Goal: Task Accomplishment & Management: Use online tool/utility

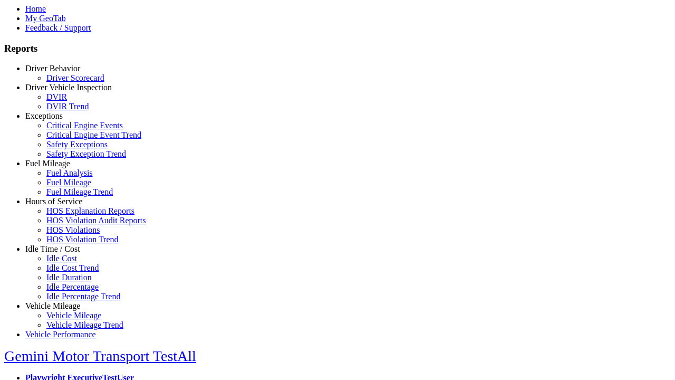
click at [61, 253] on link "Idle Time / Cost" at bounding box center [52, 248] width 55 height 9
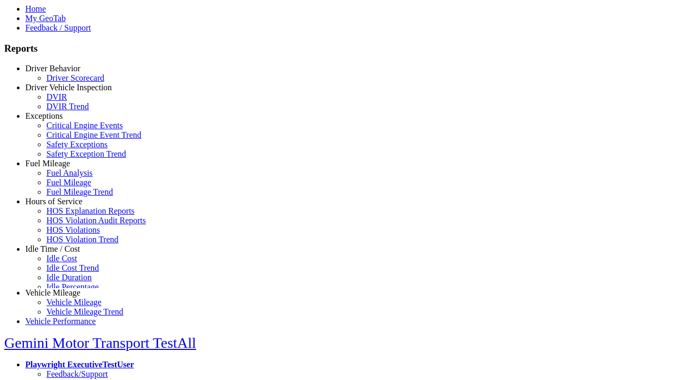
click at [69, 263] on link "Idle Cost" at bounding box center [61, 258] width 31 height 9
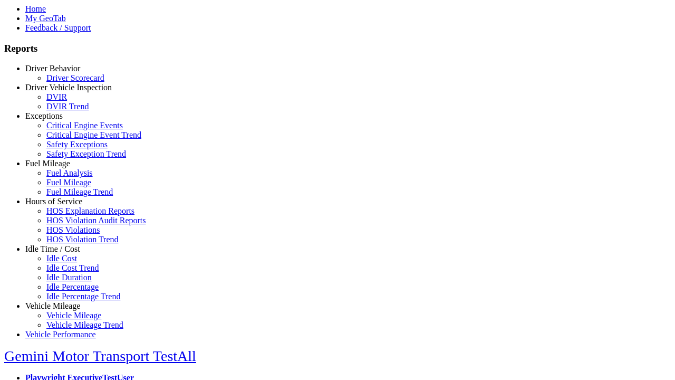
select select
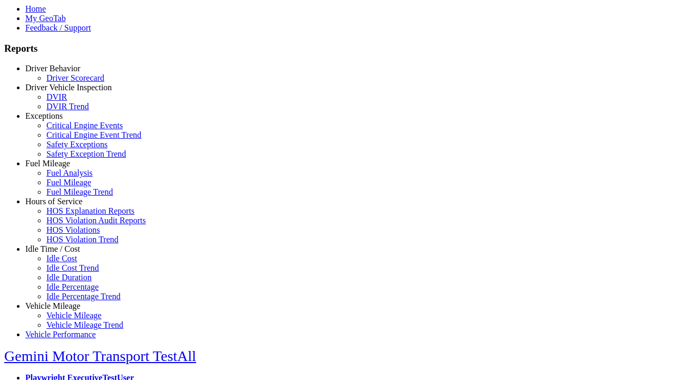
select select
